Goal: Find specific page/section: Find specific page/section

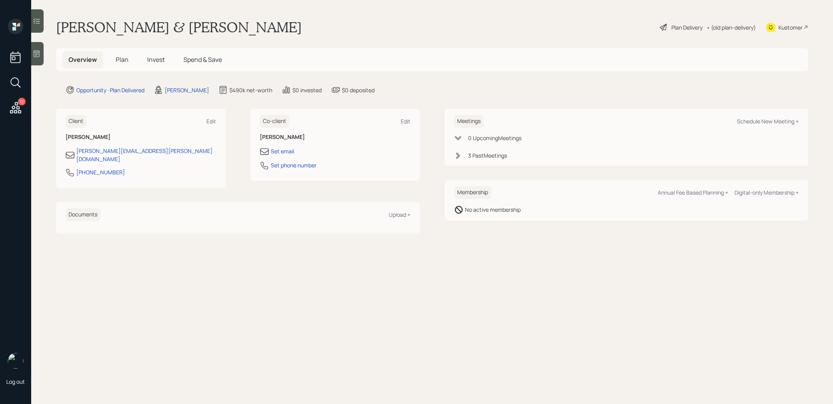
click at [12, 111] on icon at bounding box center [16, 108] width 14 height 14
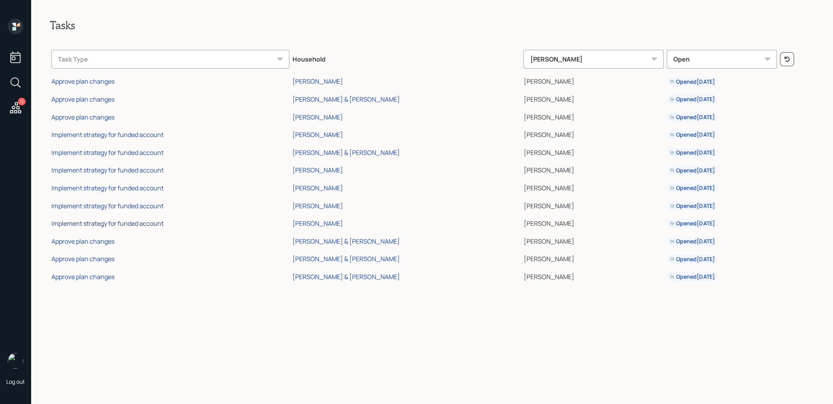
click at [127, 224] on div "Implement strategy for funded account" at bounding box center [107, 223] width 112 height 9
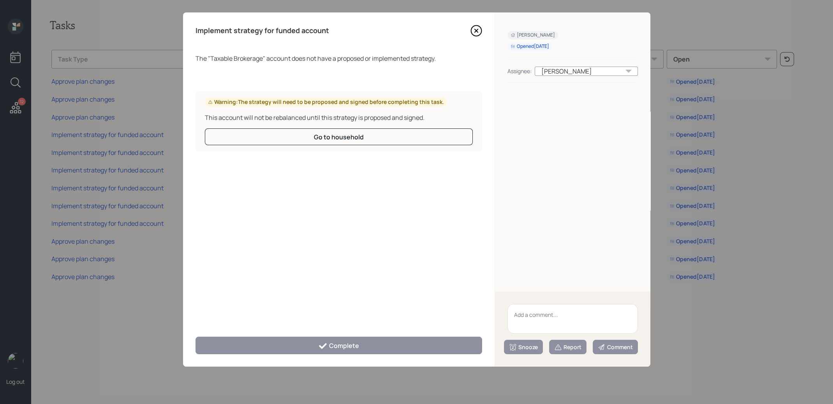
click at [472, 33] on icon at bounding box center [477, 31] width 12 height 12
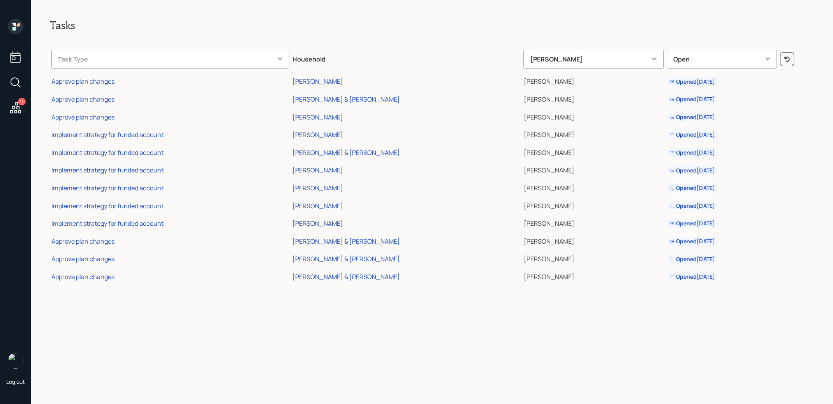
click at [293, 226] on div "[PERSON_NAME]" at bounding box center [318, 223] width 51 height 9
